Goal: Information Seeking & Learning: Find specific fact

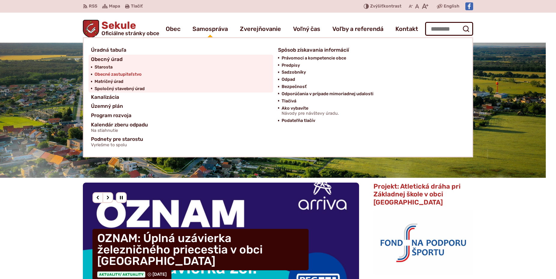
click at [96, 75] on span "Obecné zastupiteľstvo" at bounding box center [118, 74] width 47 height 7
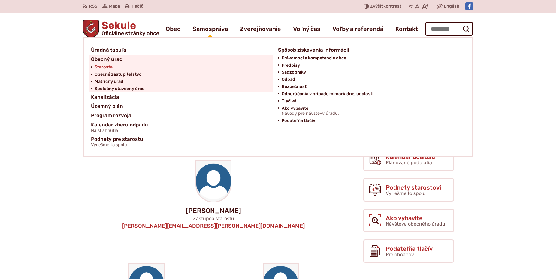
click at [100, 67] on span "Starosta" at bounding box center [104, 67] width 18 height 7
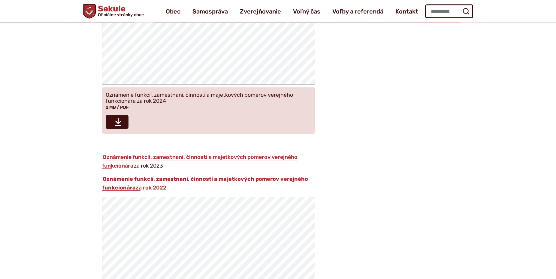
scroll to position [735, 0]
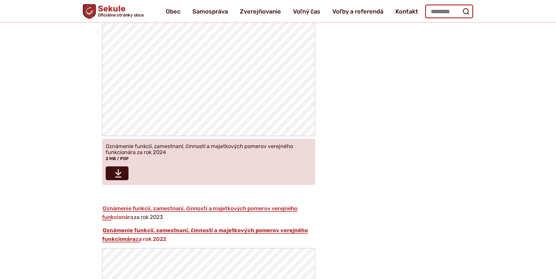
drag, startPoint x: 445, startPoint y: 12, endPoint x: 437, endPoint y: 6, distance: 10.5
click at [445, 12] on input "Hľadať:" at bounding box center [449, 12] width 48 height 14
type input "********"
click at [460, 6] on button "Odoslať vyhľadávací formulár" at bounding box center [465, 11] width 11 height 11
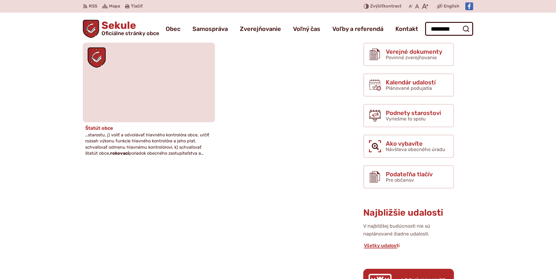
click at [119, 154] on strong "rokovací" at bounding box center [119, 153] width 19 height 5
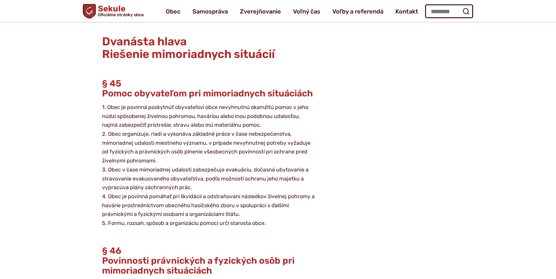
scroll to position [7562, 0]
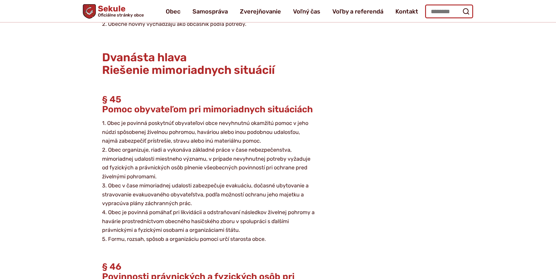
click at [449, 13] on input "Hľadať:" at bounding box center [449, 12] width 48 height 14
type input "********"
click at [460, 6] on button "Odoslať vyhľadávací formulár" at bounding box center [465, 11] width 11 height 11
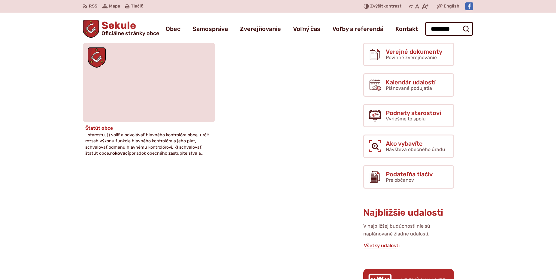
click at [100, 128] on h4 "Štatút obce" at bounding box center [148, 128] width 127 height 6
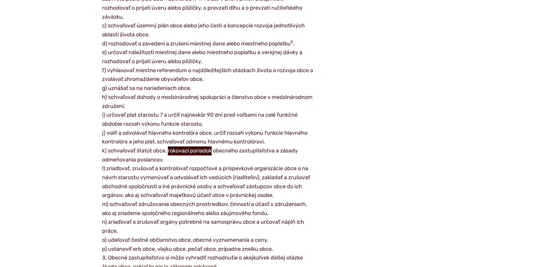
scroll to position [2108, 0]
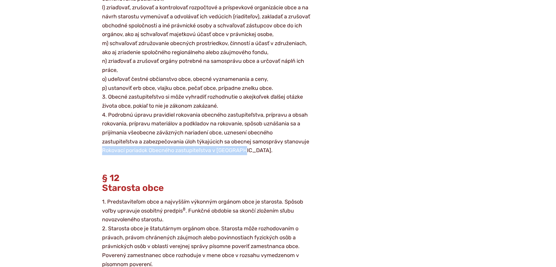
drag, startPoint x: 103, startPoint y: 131, endPoint x: 241, endPoint y: 135, distance: 138.4
copy p "Rokovací poriadok Obecného zastupiteľstva v Sekuliach"
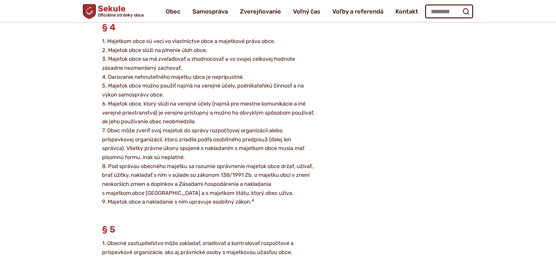
scroll to position [0, 0]
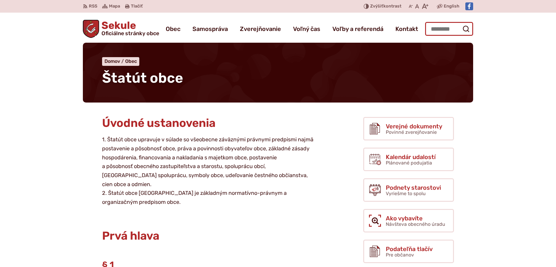
click at [432, 30] on input "Hľadať:" at bounding box center [449, 29] width 48 height 14
paste input "**********"
type input "**********"
click at [460, 23] on button "Odoslať vyhľadávací formulár" at bounding box center [465, 28] width 11 height 11
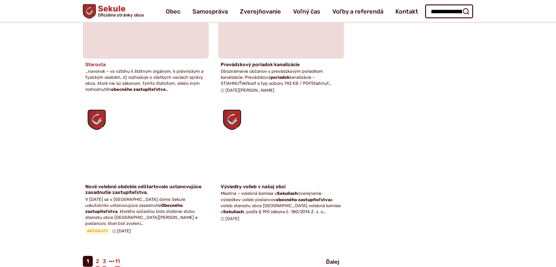
scroll to position [551, 0]
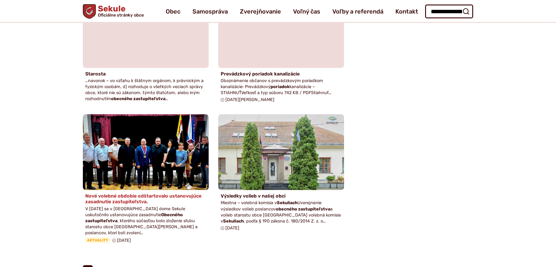
click at [151, 150] on img at bounding box center [146, 152] width 145 height 87
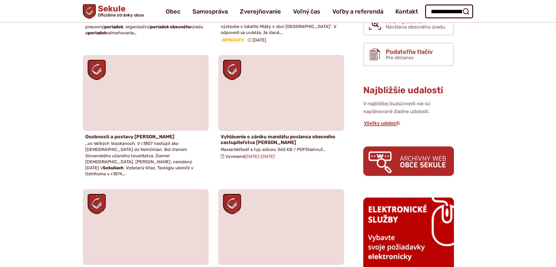
scroll to position [0, 0]
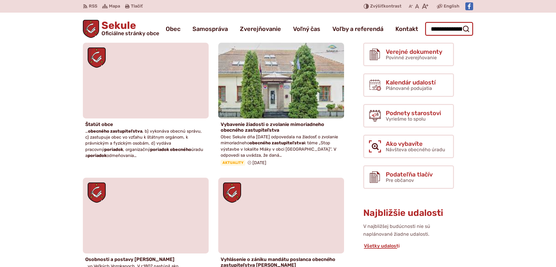
click at [452, 31] on input "**********" at bounding box center [449, 29] width 48 height 14
click at [456, 30] on input "**********" at bounding box center [449, 29] width 48 height 14
click at [466, 29] on icon "submit" at bounding box center [465, 28] width 7 height 7
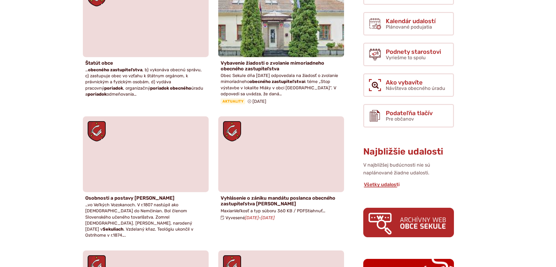
scroll to position [122, 0]
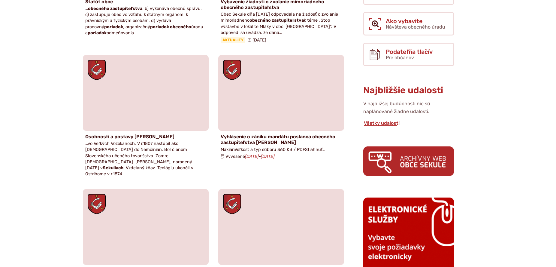
click at [423, 164] on img at bounding box center [408, 160] width 91 height 29
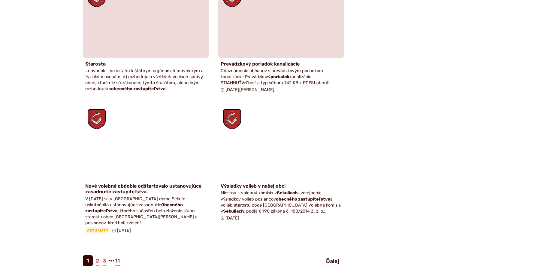
scroll to position [0, 0]
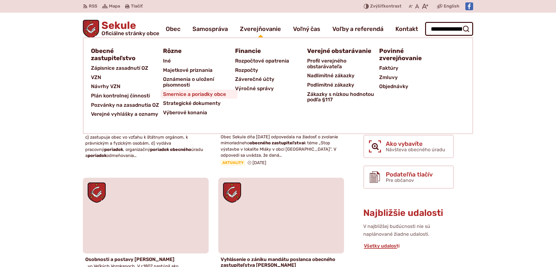
click at [206, 95] on span "Smernice a poriadky obce" at bounding box center [194, 93] width 63 height 9
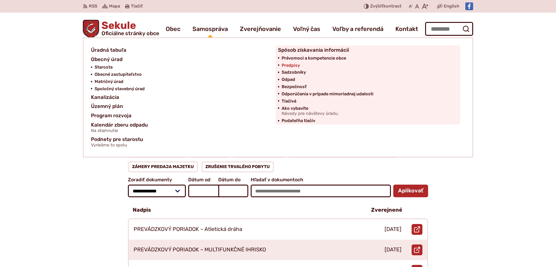
click at [292, 65] on span "Predpisy" at bounding box center [291, 65] width 18 height 7
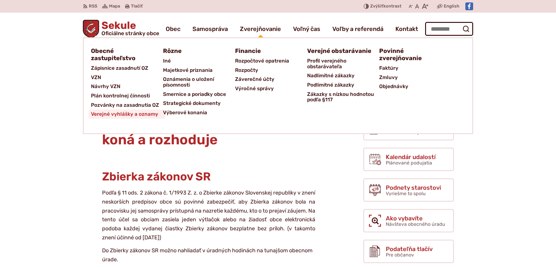
click at [118, 113] on span "Verejné vyhlášky a oznamy" at bounding box center [124, 113] width 67 height 9
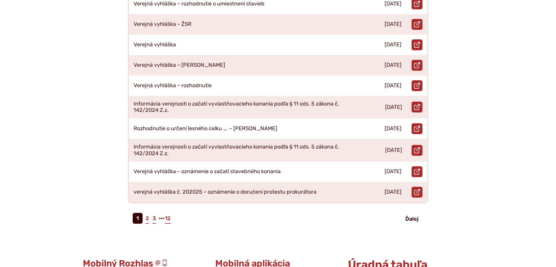
scroll to position [245, 0]
